Goal: Information Seeking & Learning: Find contact information

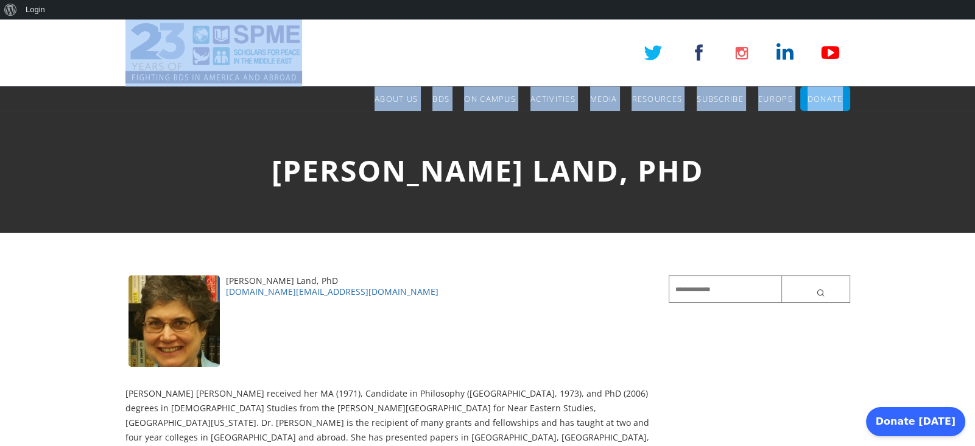
drag, startPoint x: 77, startPoint y: 98, endPoint x: 843, endPoint y: 97, distance: 765.2
click at [843, 97] on header "SPME About Us About Us Mission Board & Staff Chapters Council of Scholars SPME …" at bounding box center [487, 64] width 975 height 91
click at [313, 36] on div "SPME About Us About Us Mission Board & Staff Chapters Council of Scholars SPME …" at bounding box center [487, 64] width 725 height 91
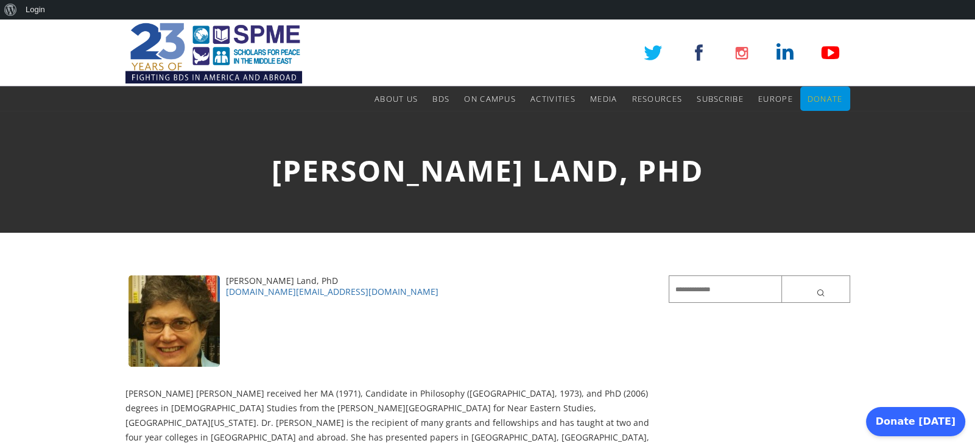
click at [813, 103] on span "Donate" at bounding box center [825, 98] width 35 height 11
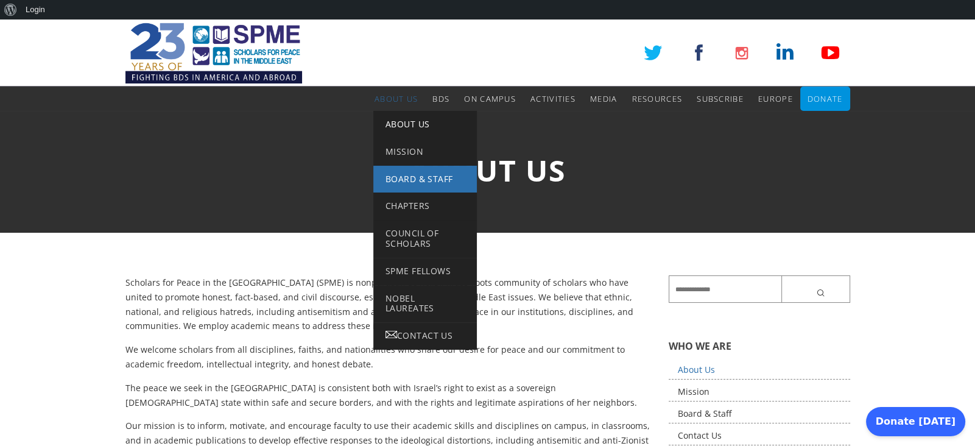
click at [413, 177] on span "Board & Staff" at bounding box center [419, 179] width 67 height 12
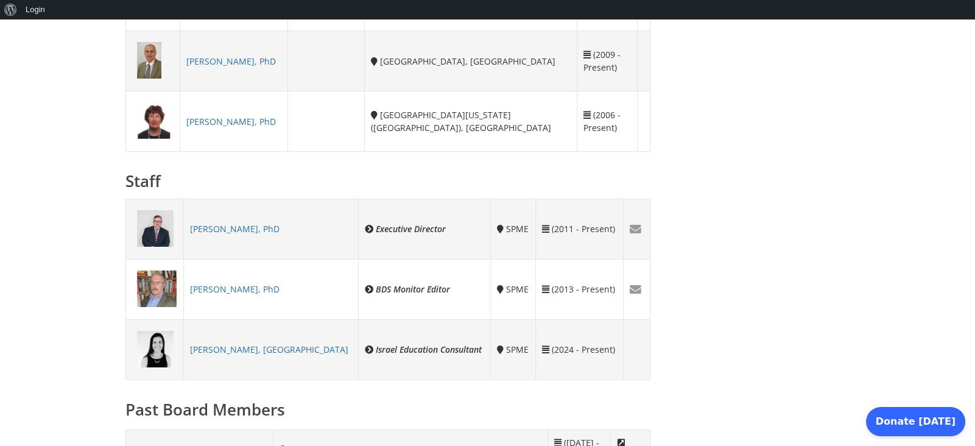
scroll to position [939, 0]
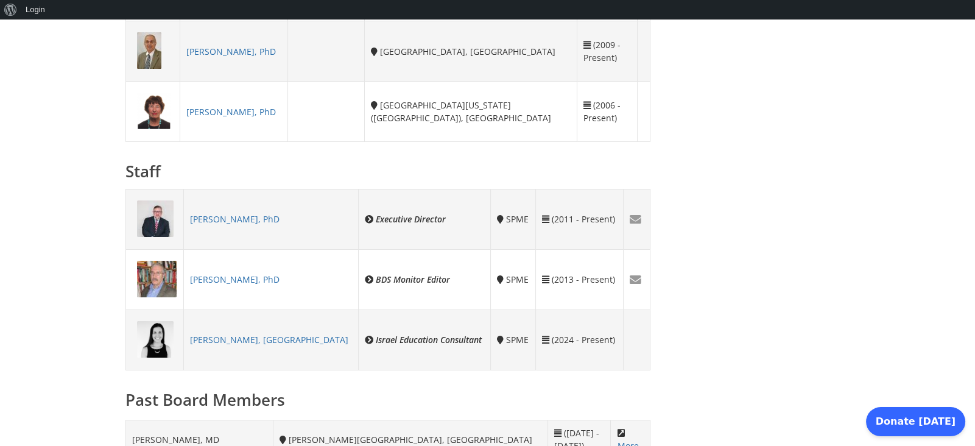
click at [490, 191] on td "SPME" at bounding box center [512, 219] width 45 height 60
click at [551, 164] on h3 "Staff" at bounding box center [388, 171] width 526 height 22
